Goal: Task Accomplishment & Management: Manage account settings

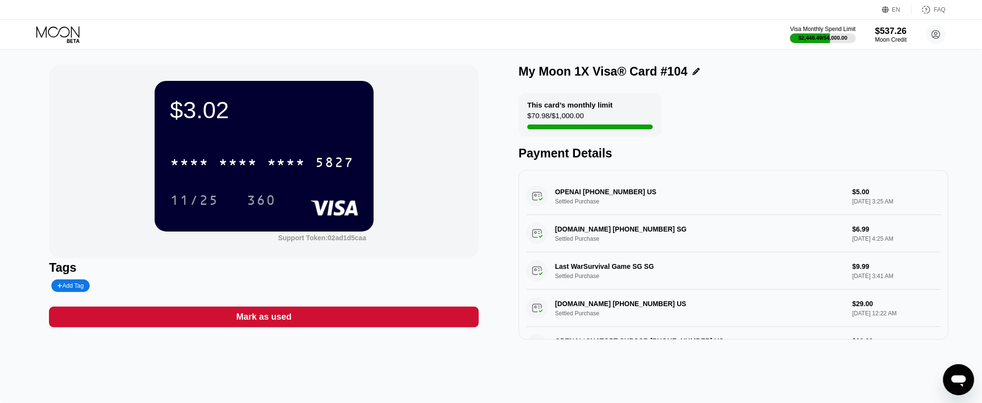
click at [54, 36] on icon at bounding box center [58, 34] width 45 height 17
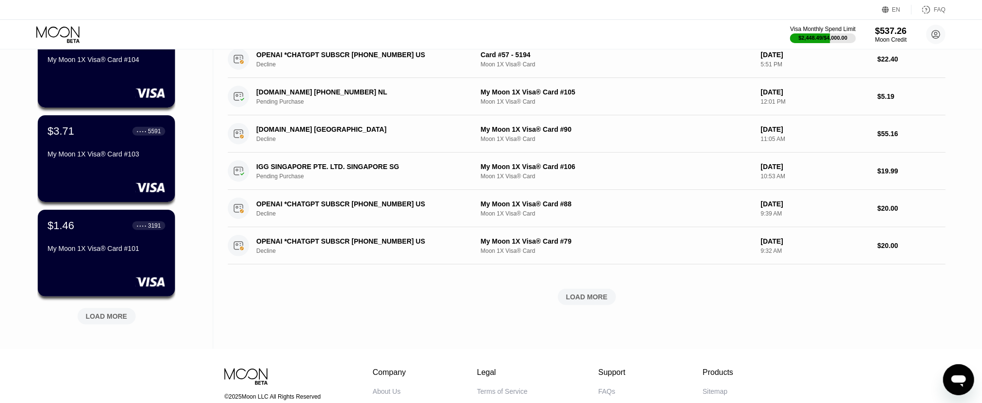
scroll to position [385, 0]
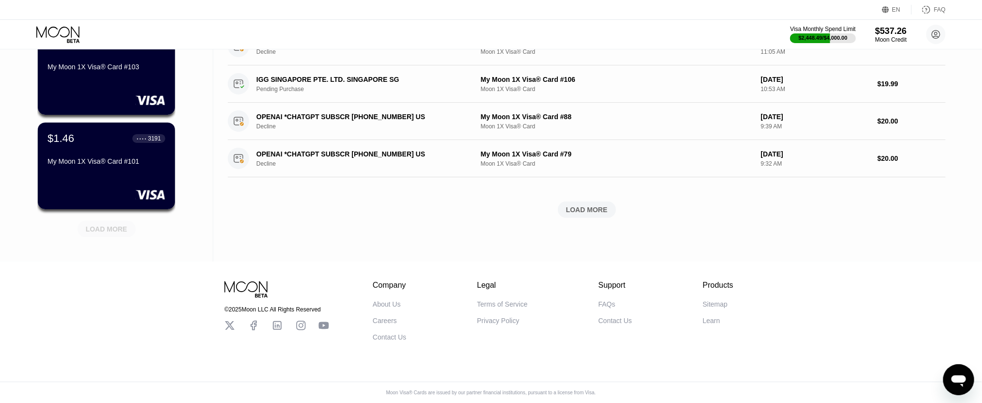
click at [108, 227] on div "LOAD MORE" at bounding box center [107, 229] width 42 height 9
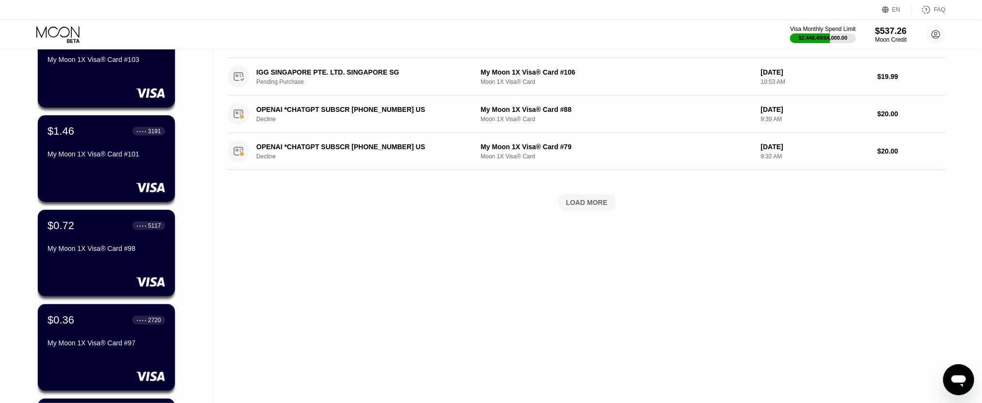
scroll to position [531, 0]
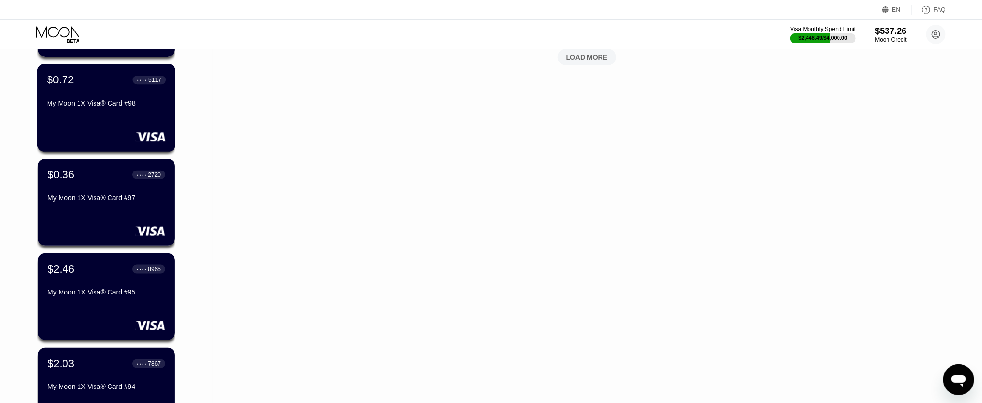
click at [97, 107] on div "My Moon 1X Visa® Card #98" at bounding box center [106, 103] width 119 height 8
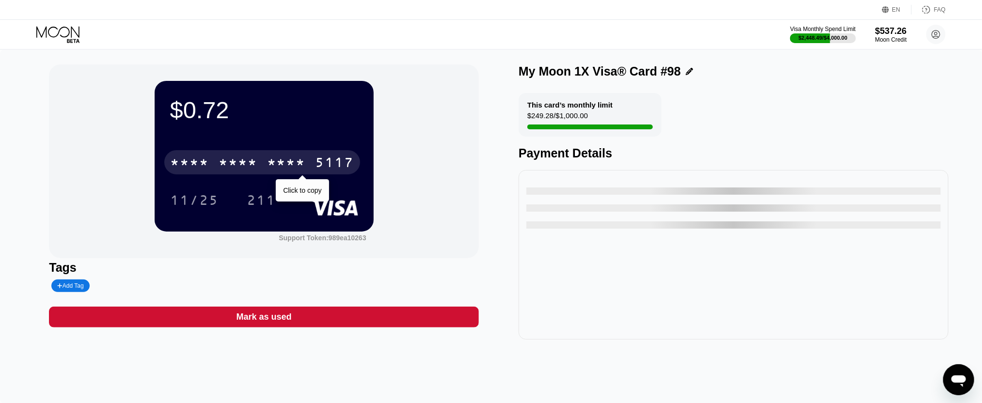
click at [316, 163] on div "5117" at bounding box center [334, 164] width 39 height 16
